Goal: Navigation & Orientation: Find specific page/section

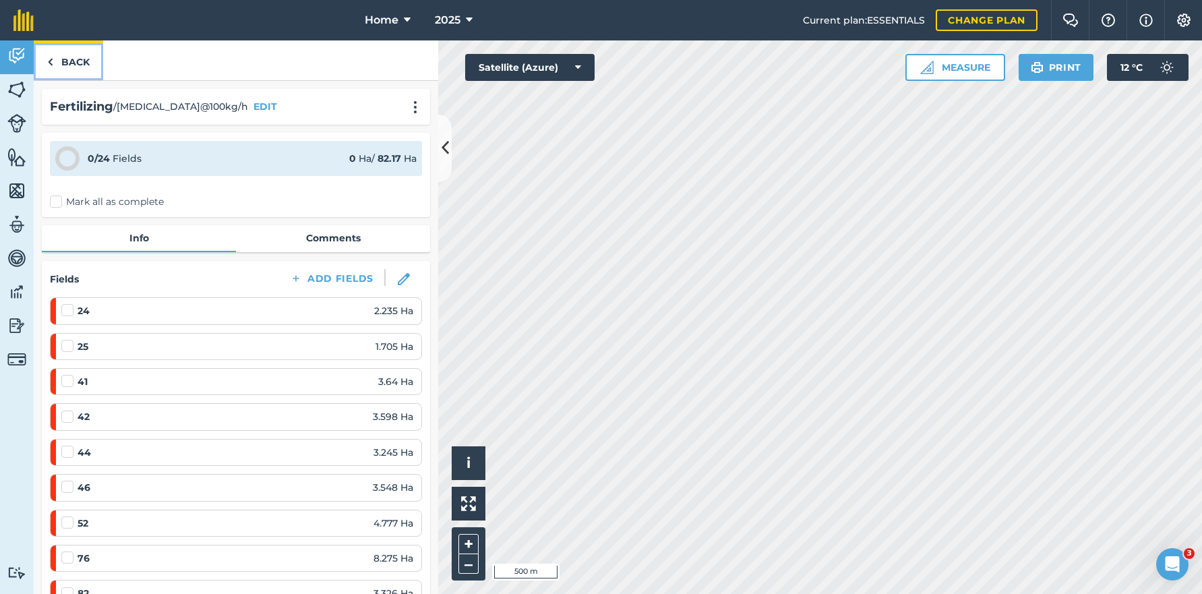
click at [80, 69] on link "Back" at bounding box center [68, 60] width 69 height 40
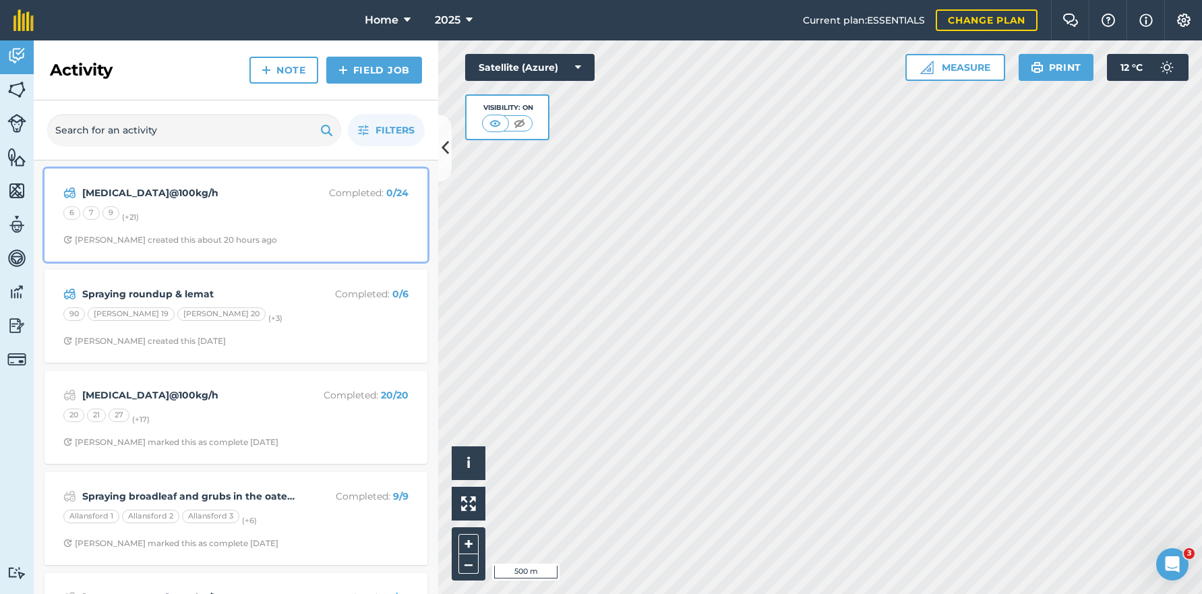
click at [293, 225] on div "[MEDICAL_DATA]@100kg/h Completed : 0 / 24 6 7 9 (+ 21 ) [PERSON_NAME] created t…" at bounding box center [236, 215] width 367 height 77
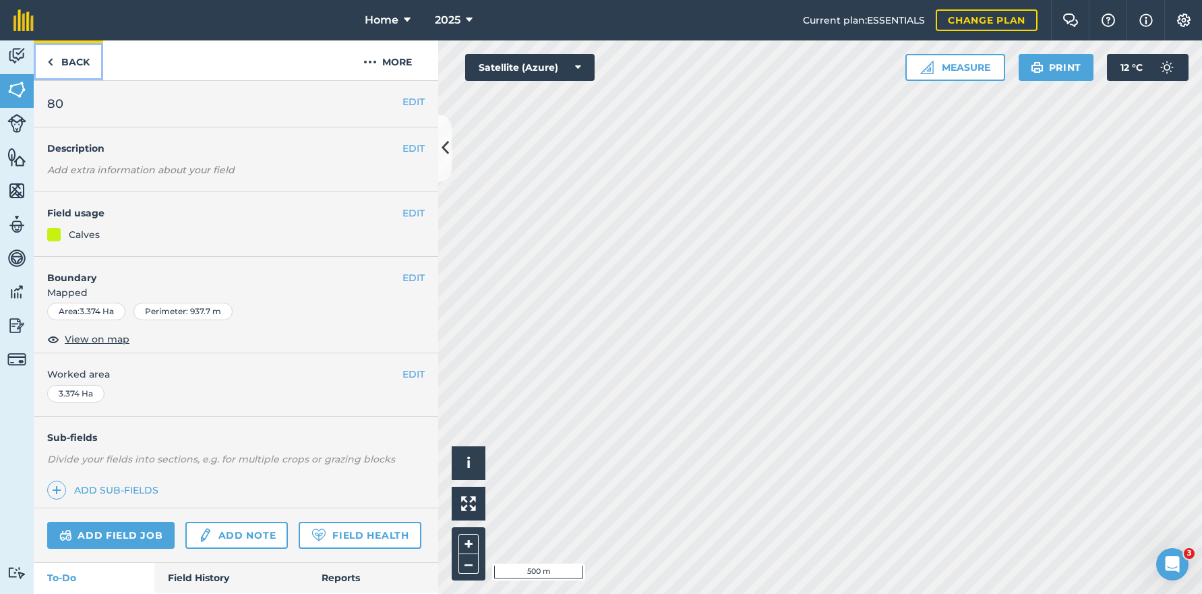
click at [78, 64] on link "Back" at bounding box center [68, 60] width 69 height 40
